Goal: Task Accomplishment & Management: Use online tool/utility

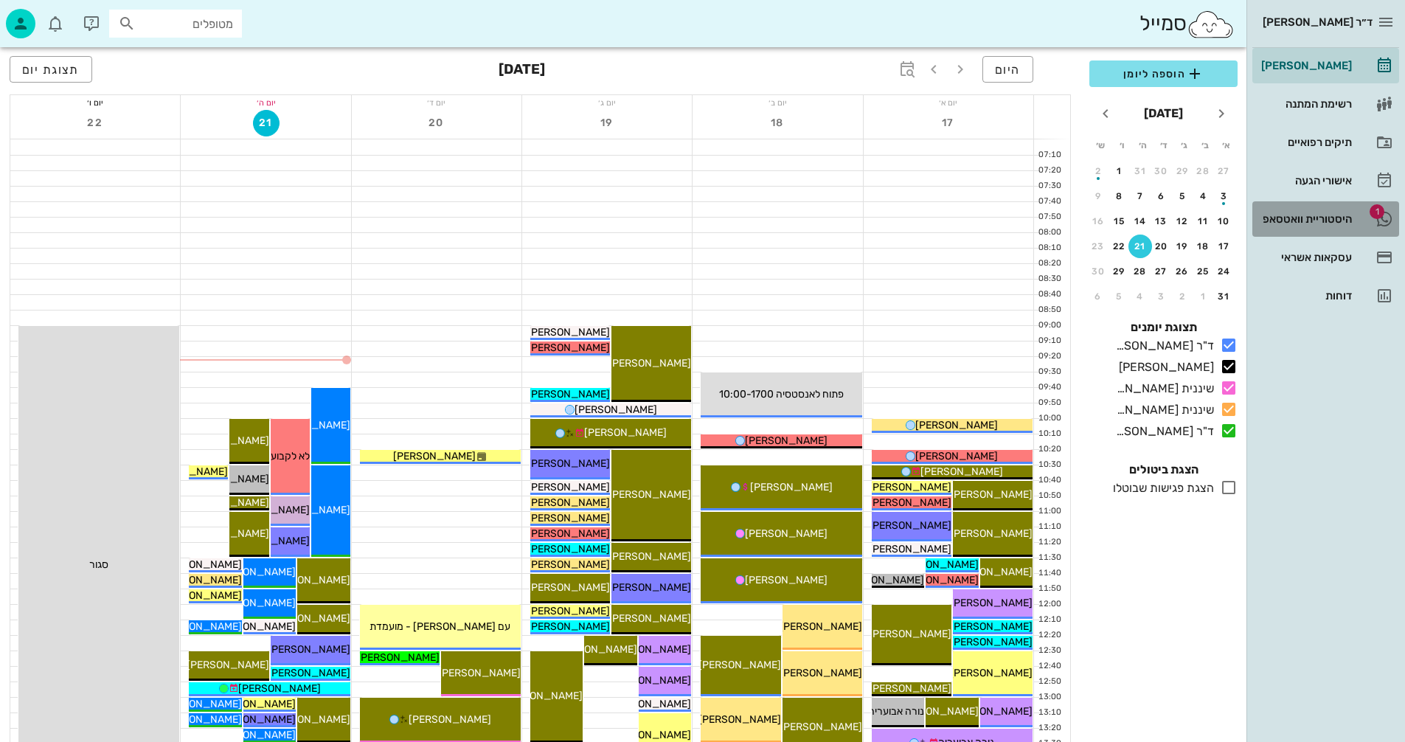
click at [1298, 222] on div "היסטוריית וואטסאפ" at bounding box center [1305, 219] width 94 height 12
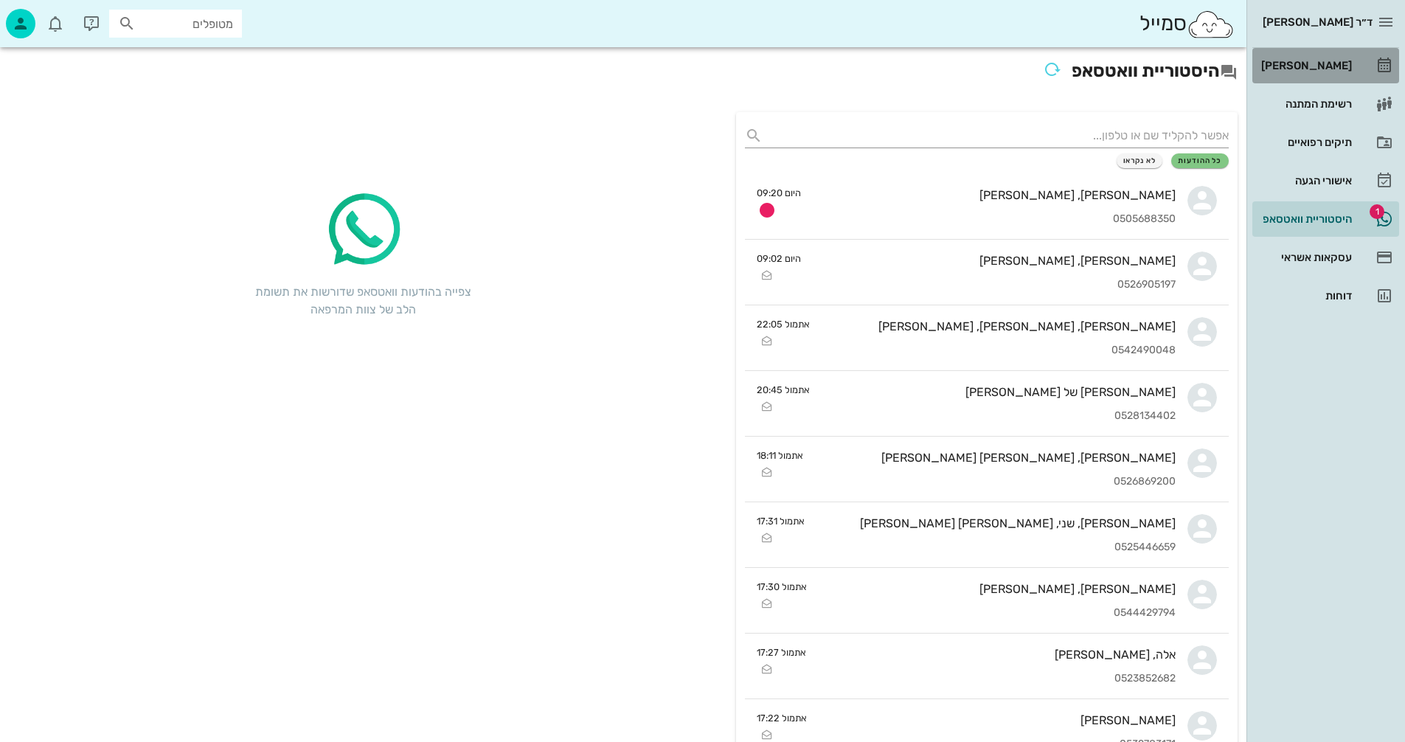
click at [1308, 61] on div "[PERSON_NAME]" at bounding box center [1305, 66] width 94 height 12
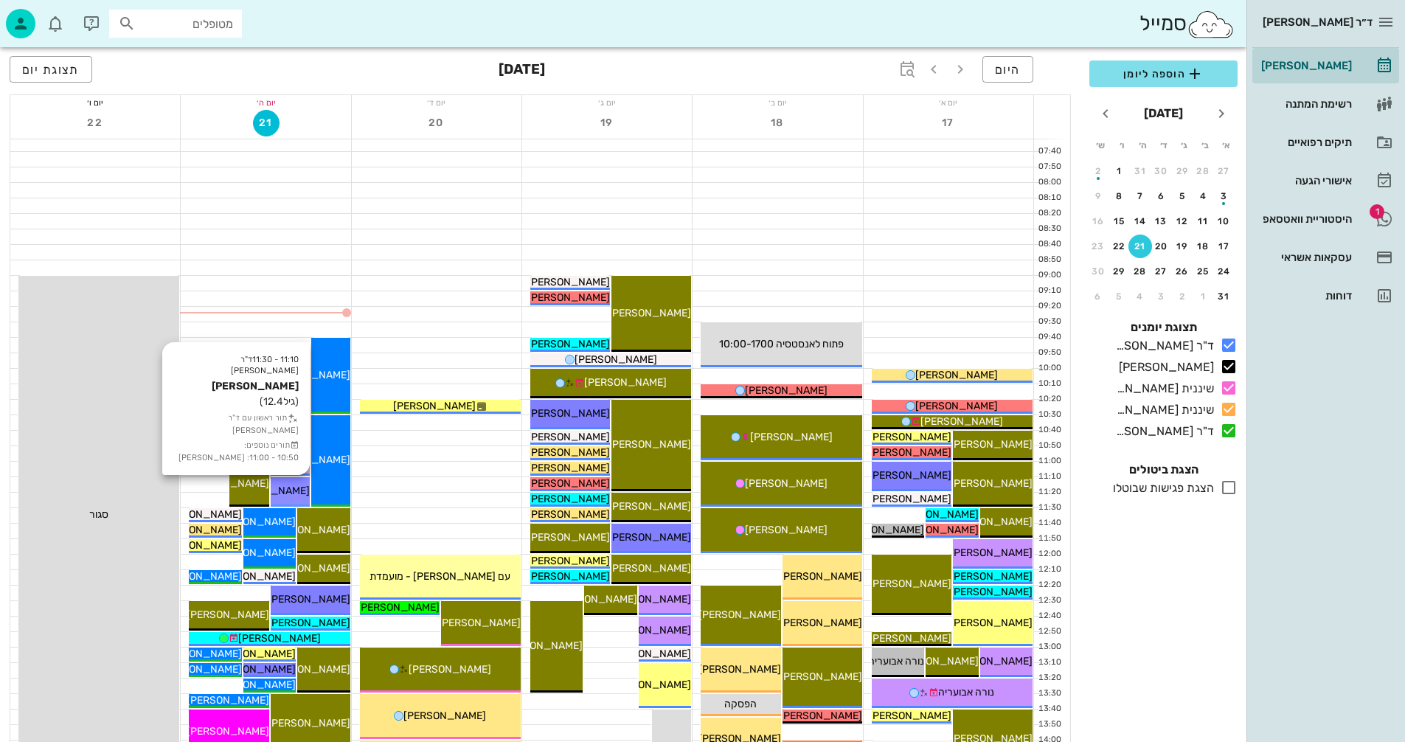
scroll to position [74, 0]
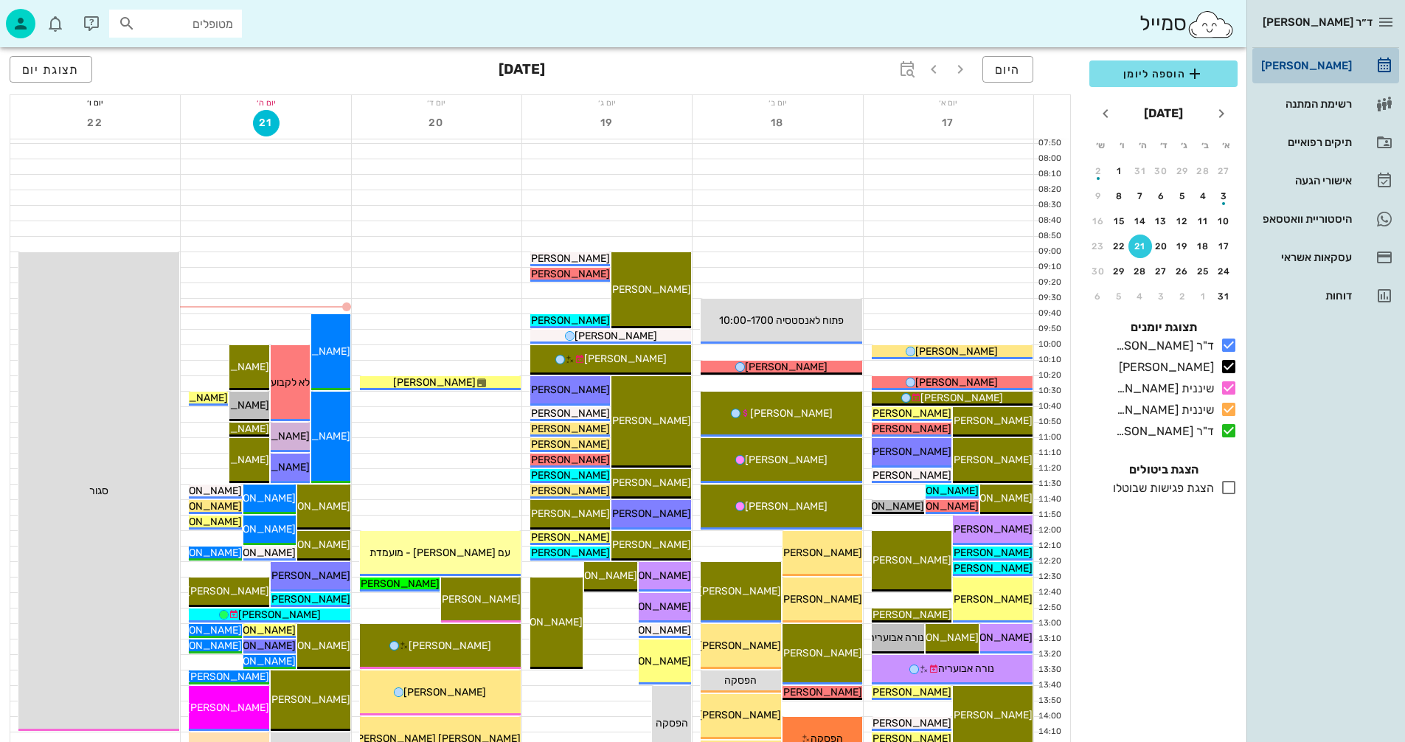
click at [1331, 66] on div "[PERSON_NAME]" at bounding box center [1305, 66] width 94 height 12
click at [966, 218] on div at bounding box center [949, 213] width 170 height 15
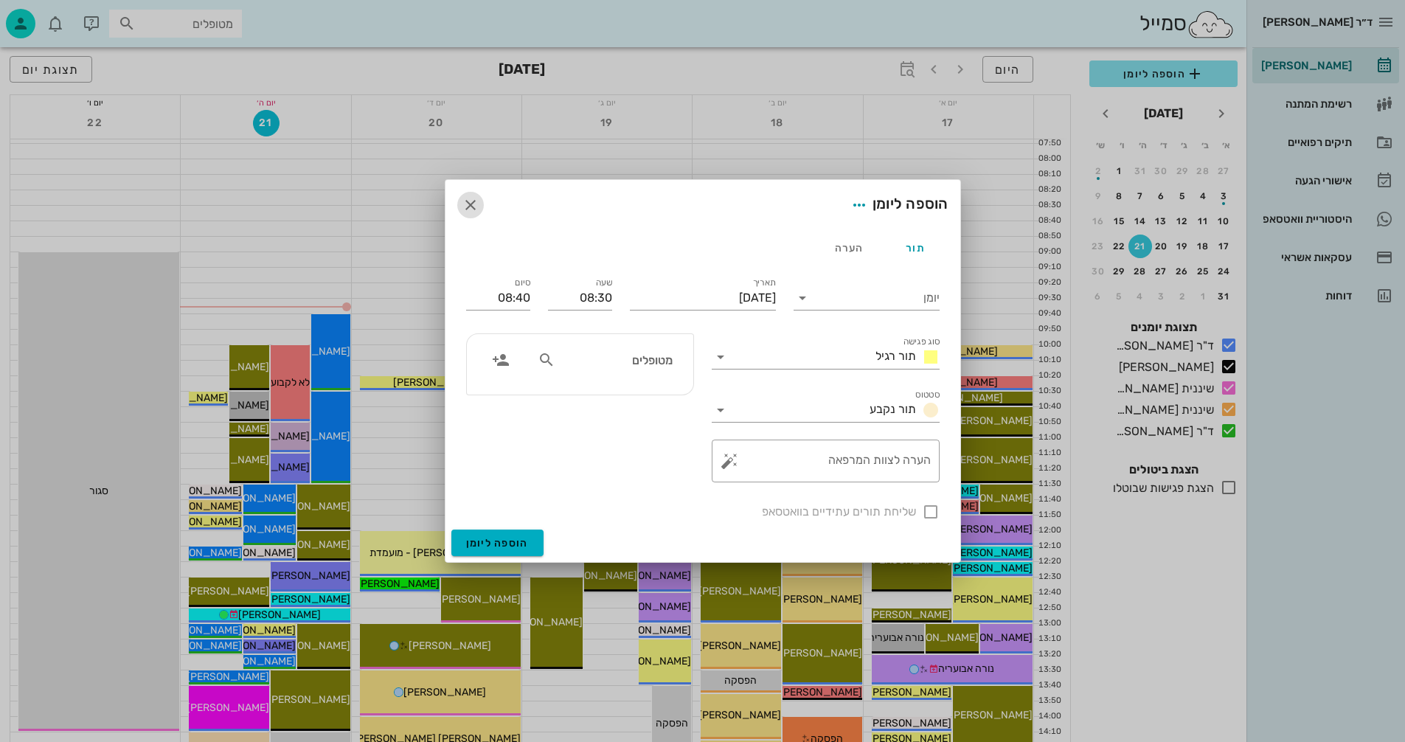
click at [472, 202] on icon "button" at bounding box center [471, 205] width 18 height 18
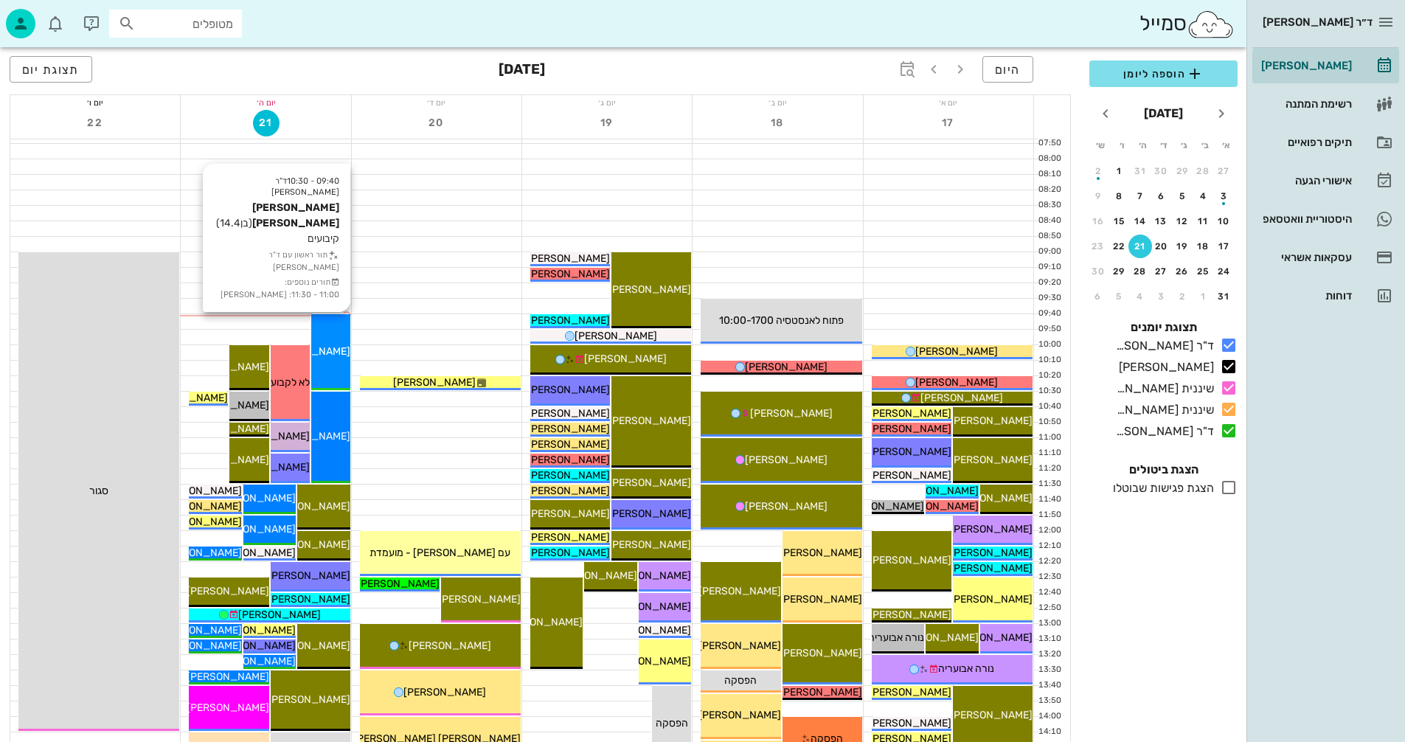
click at [330, 356] on span "[PERSON_NAME] [PERSON_NAME]" at bounding box center [266, 351] width 167 height 13
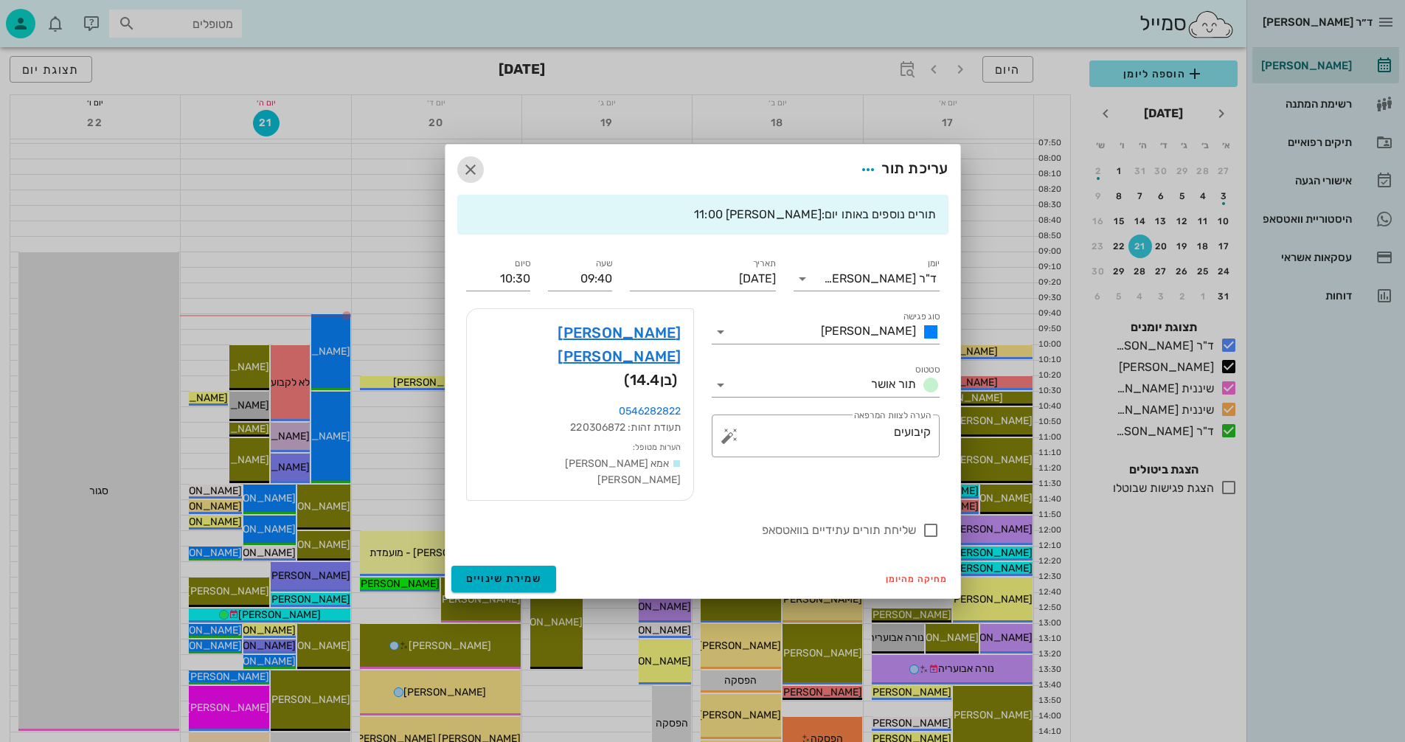
click at [470, 179] on icon "button" at bounding box center [471, 170] width 18 height 18
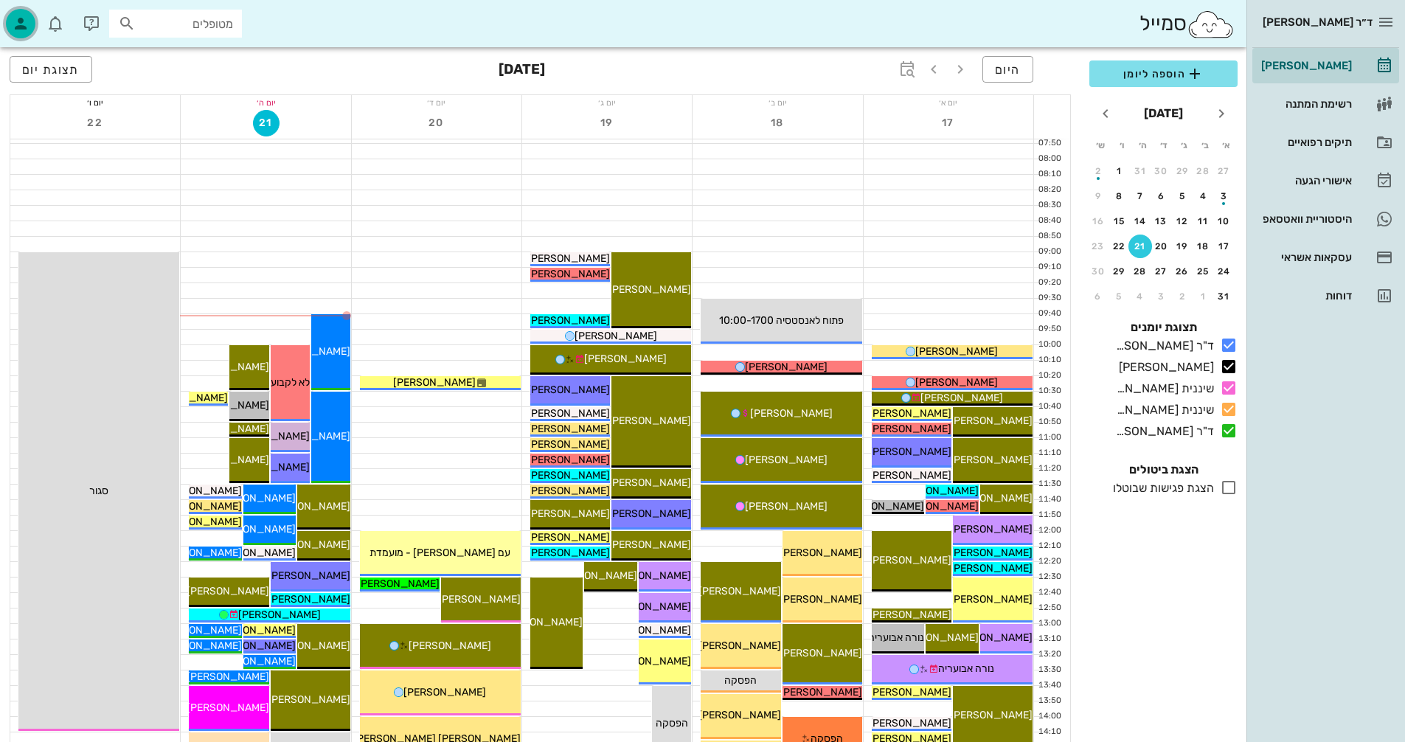
click at [25, 21] on icon "button" at bounding box center [21, 24] width 18 height 18
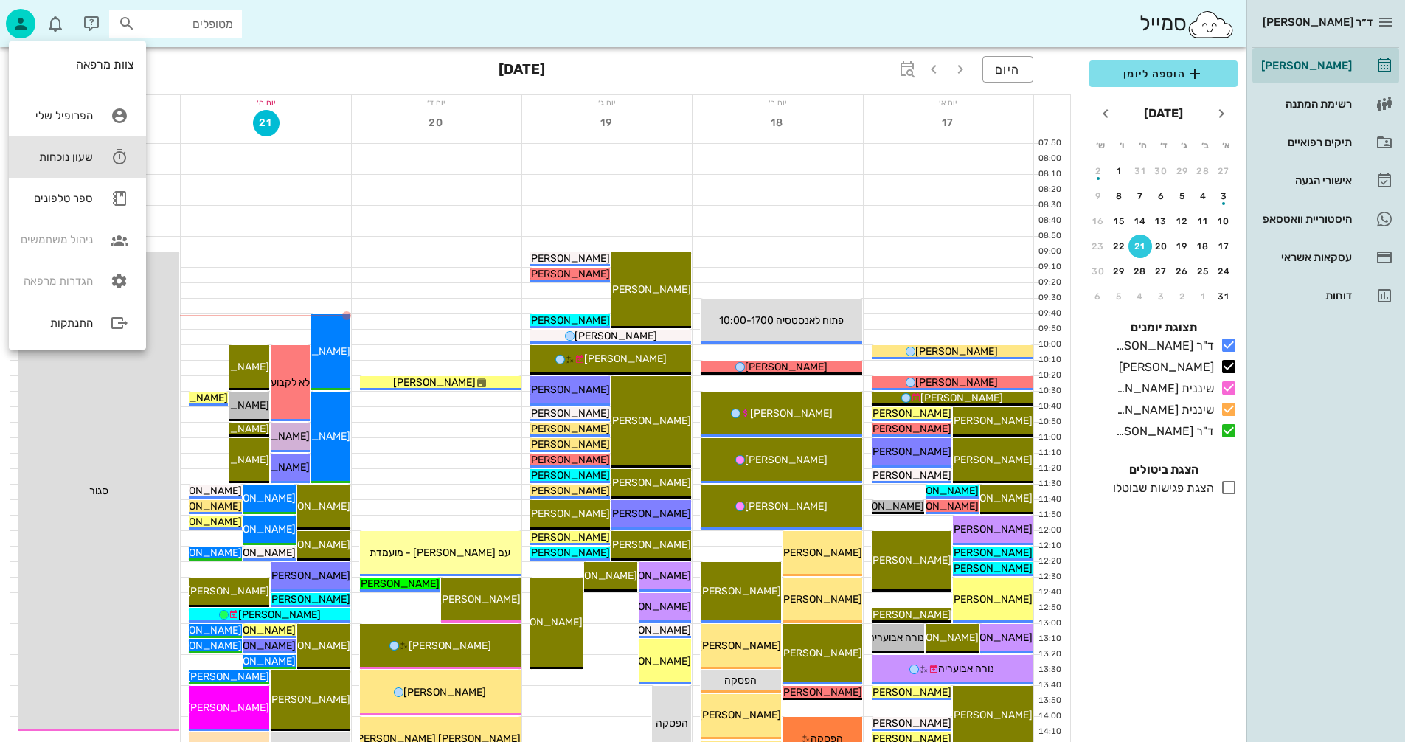
click at [72, 155] on div "שעון נוכחות" at bounding box center [57, 156] width 72 height 13
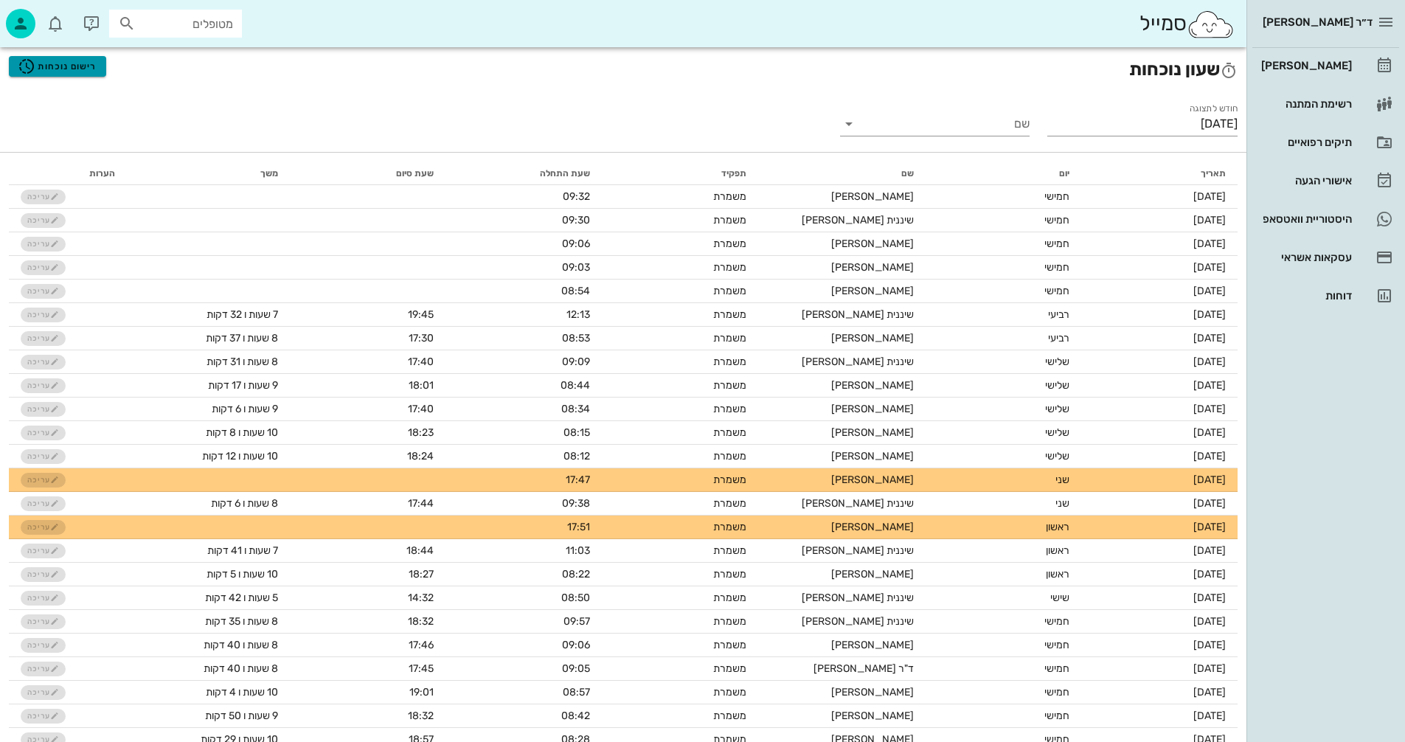
click at [42, 63] on span "רישום נוכחות" at bounding box center [57, 67] width 79 height 18
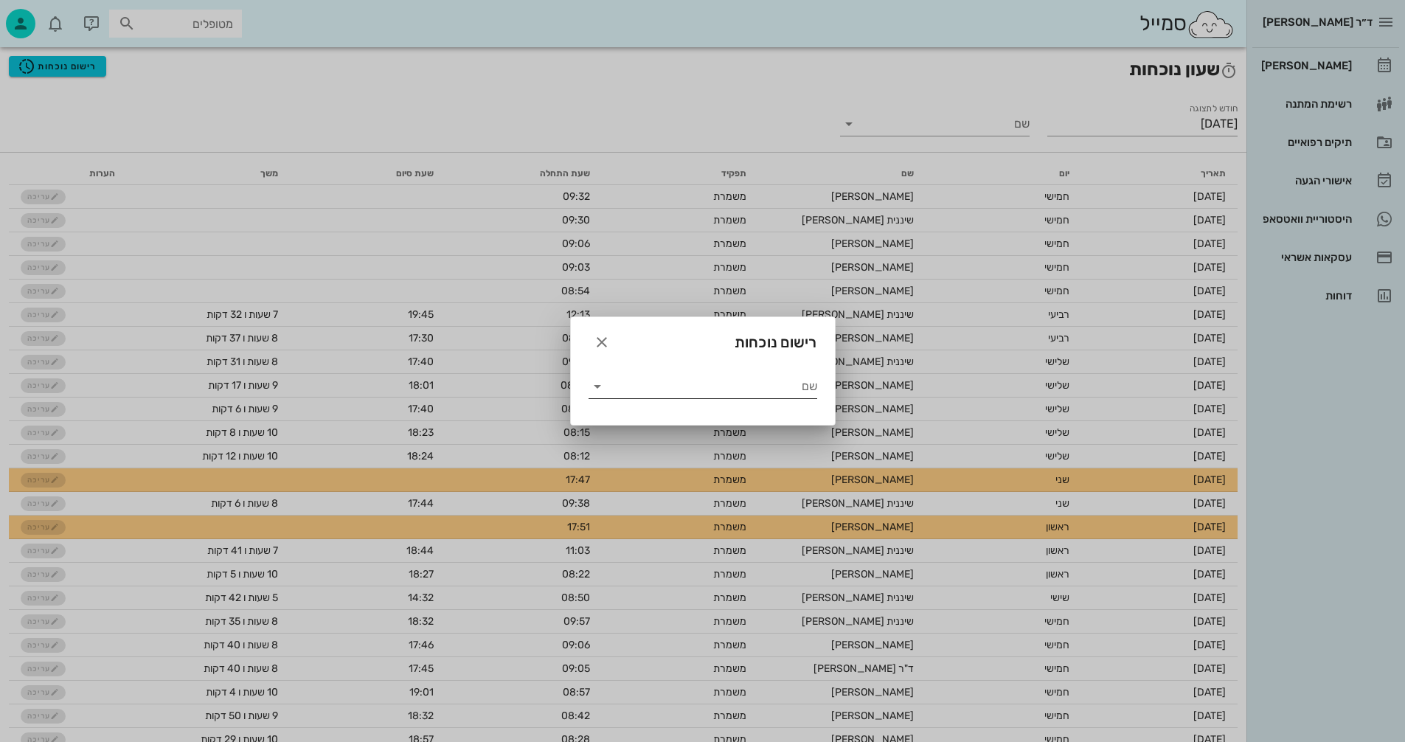
click at [600, 386] on icon at bounding box center [598, 387] width 18 height 18
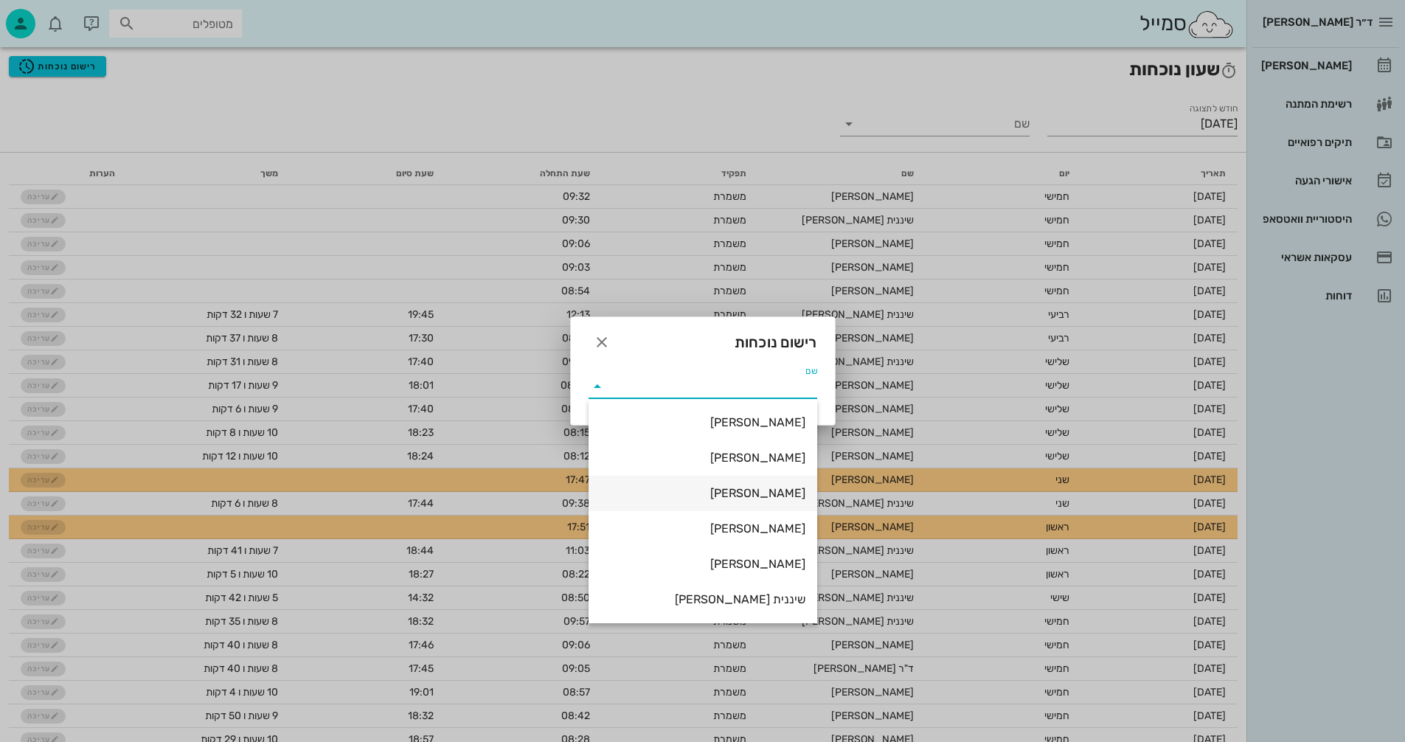
scroll to position [35, 0]
click at [772, 605] on div "ד"ר [PERSON_NAME]" at bounding box center [702, 599] width 205 height 14
type input "ד"ר [PERSON_NAME]"
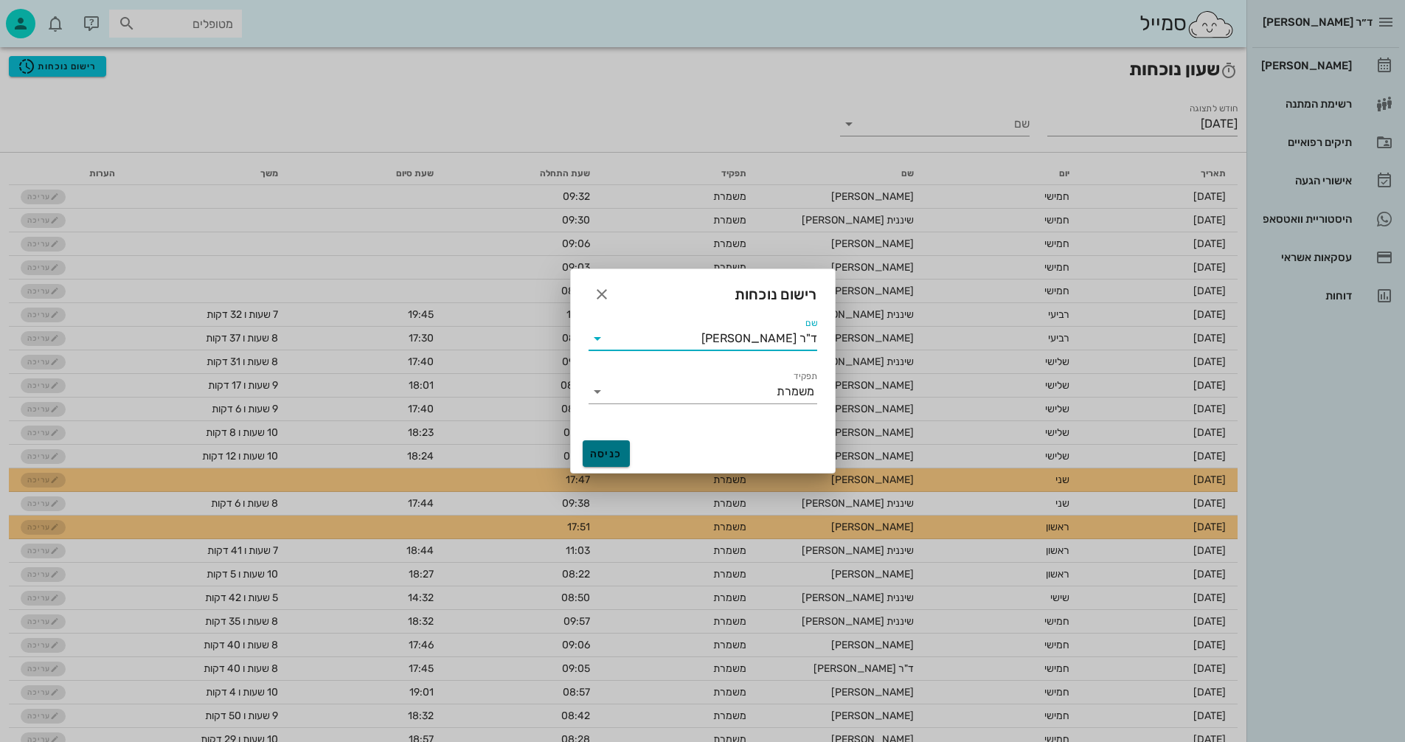
click at [603, 454] on span "כניסה" at bounding box center [606, 454] width 35 height 13
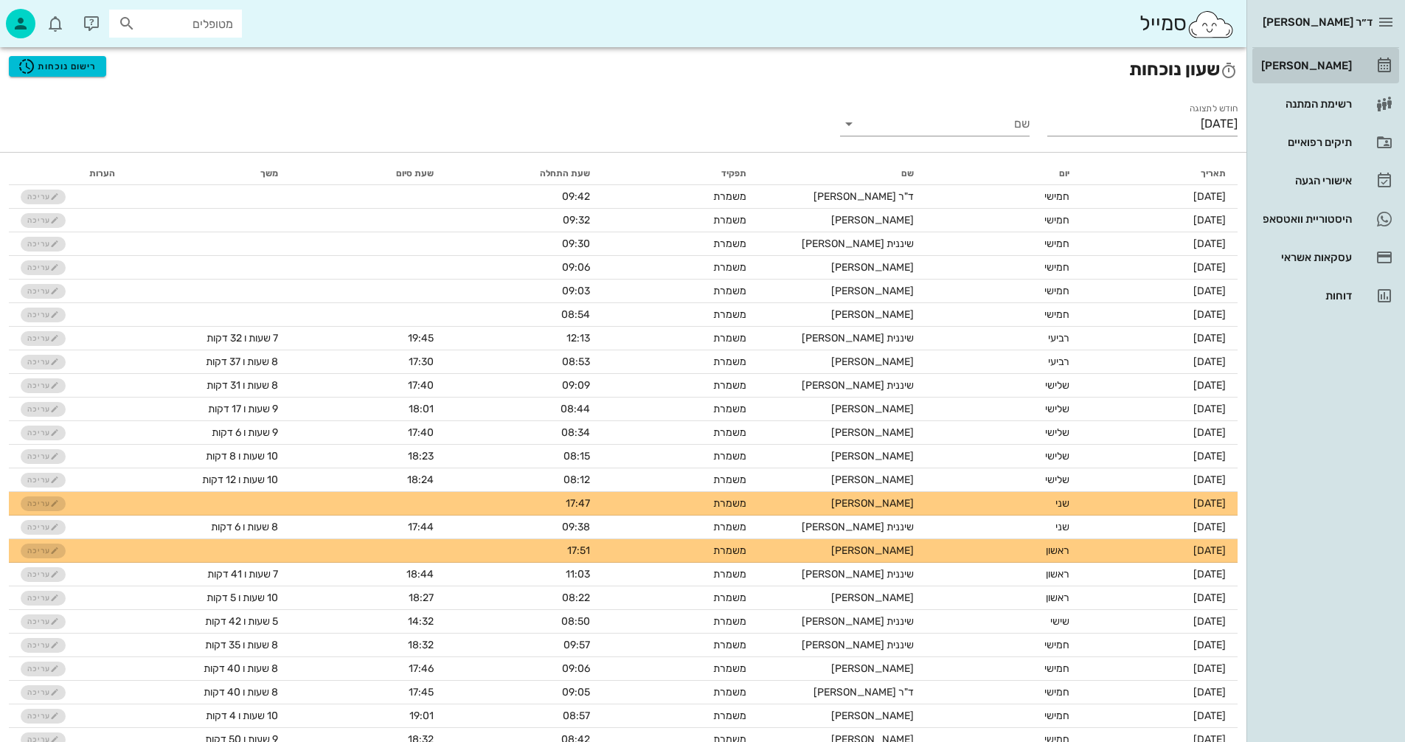
click at [1344, 64] on div "[PERSON_NAME]" at bounding box center [1305, 66] width 94 height 12
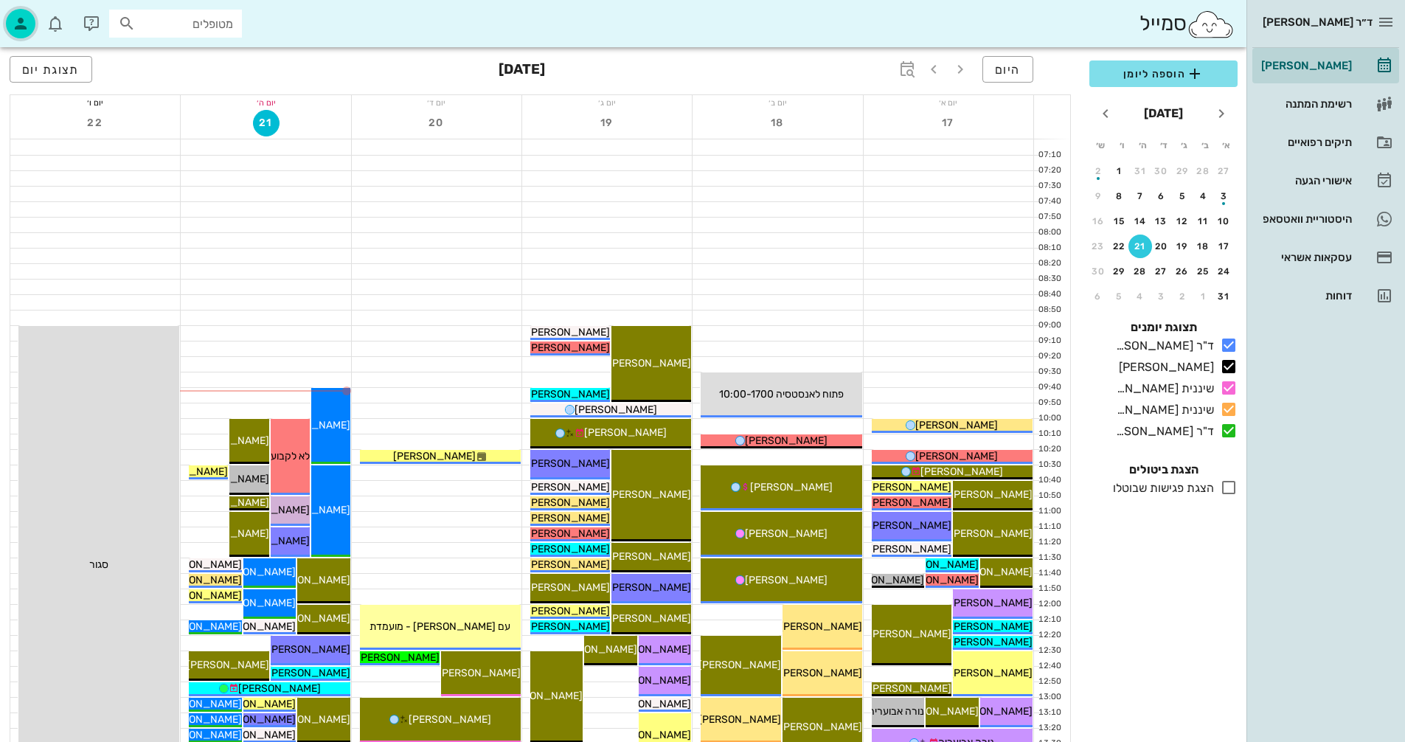
click at [26, 21] on icon "button" at bounding box center [21, 24] width 18 height 18
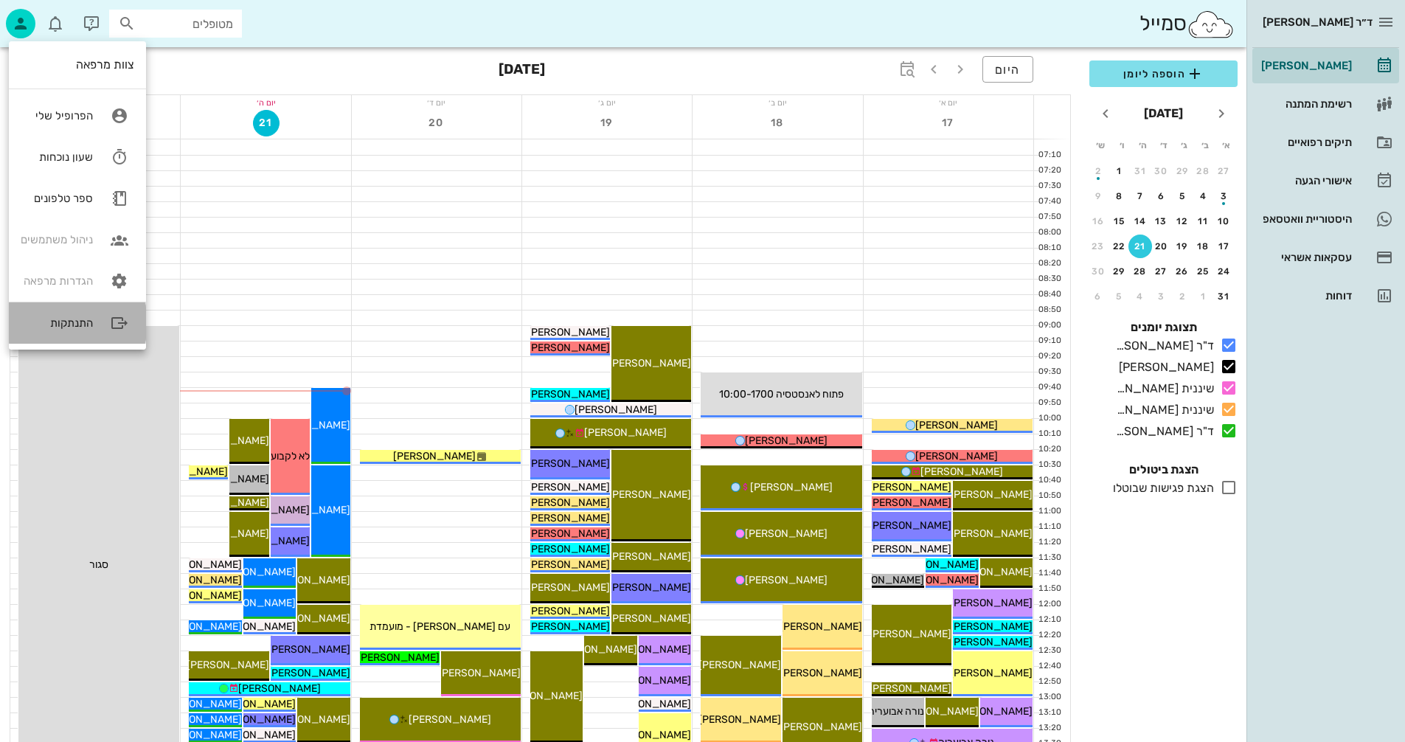
click at [119, 324] on icon at bounding box center [120, 323] width 30 height 30
